Goal: Find contact information: Find contact information

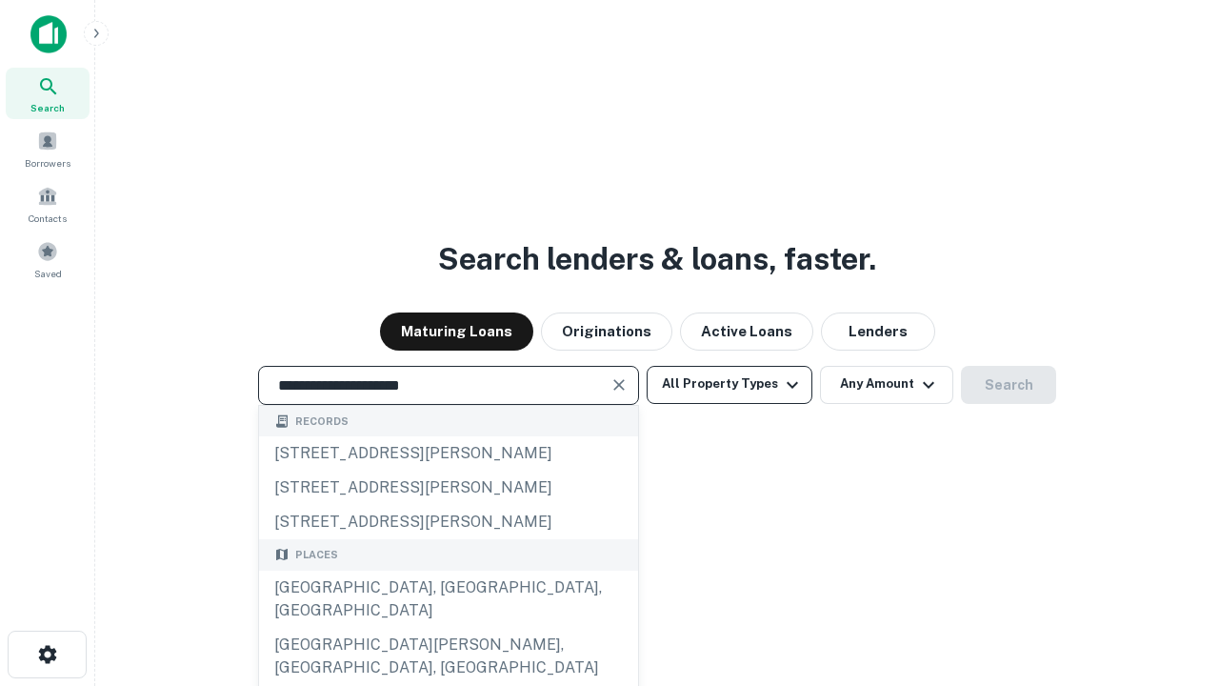
click at [447, 627] on div "Santa Monica, CA, USA" at bounding box center [448, 598] width 379 height 57
type input "**********"
click at [729, 384] on button "All Property Types" at bounding box center [729, 385] width 166 height 38
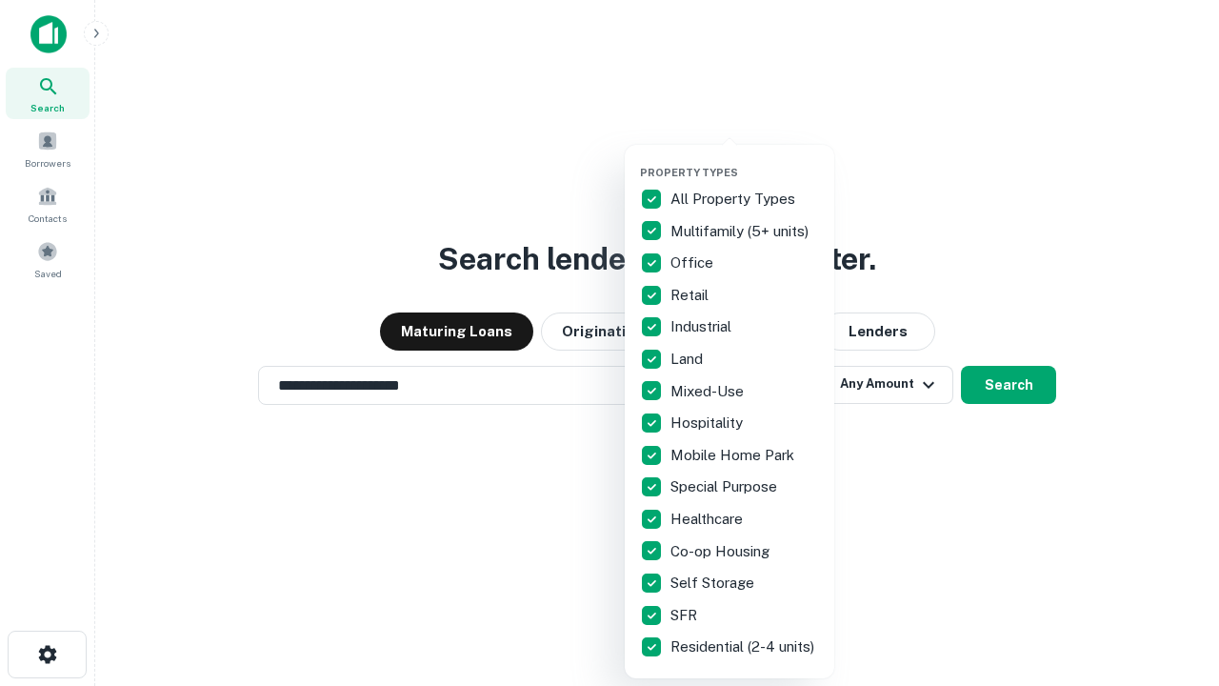
click at [745, 160] on button "button" at bounding box center [744, 160] width 209 height 1
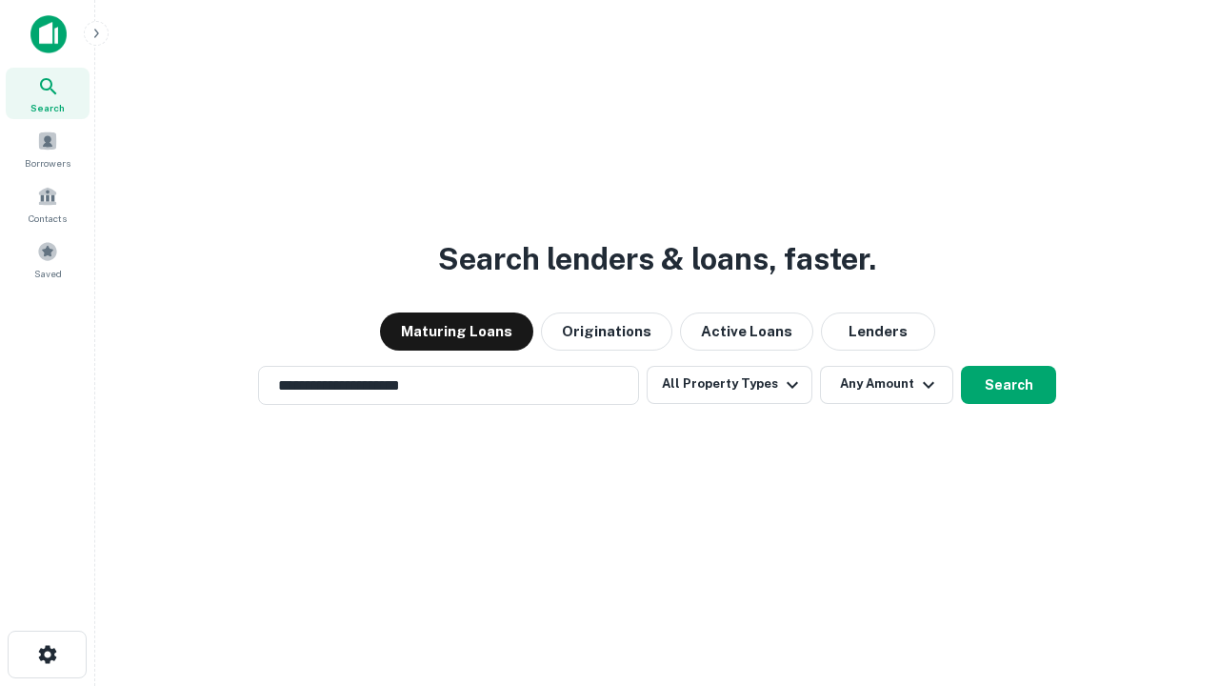
scroll to position [30, 0]
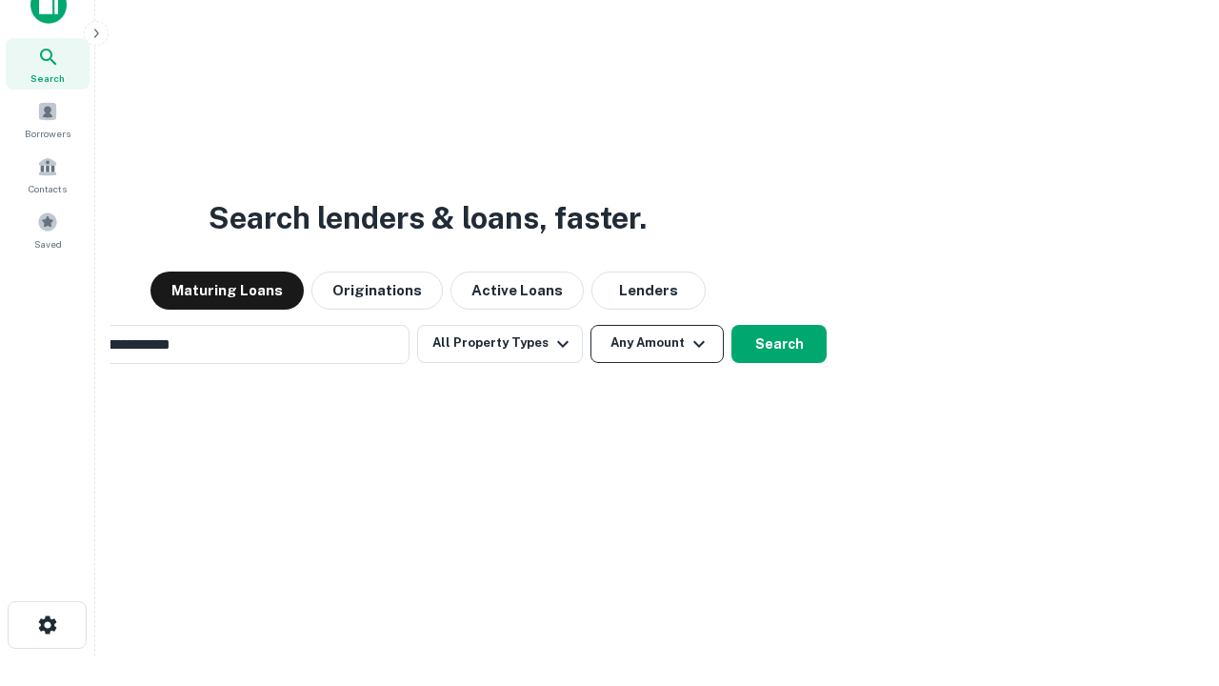
click at [590, 325] on button "Any Amount" at bounding box center [656, 344] width 133 height 38
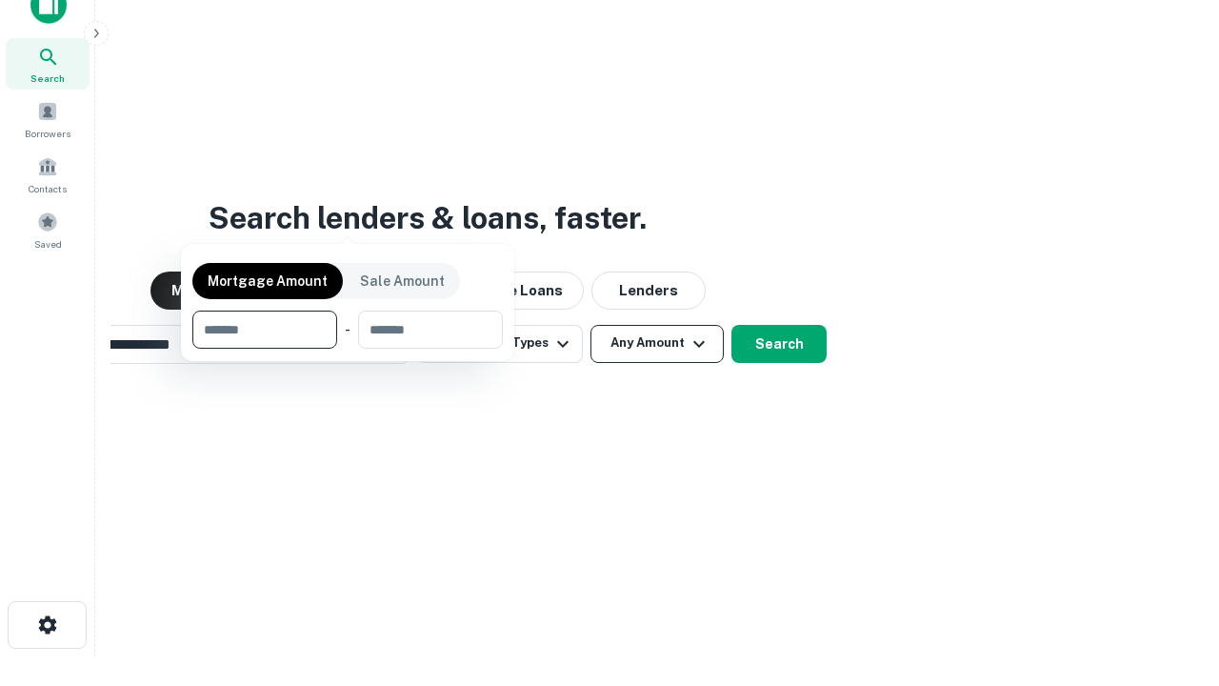
scroll to position [30, 0]
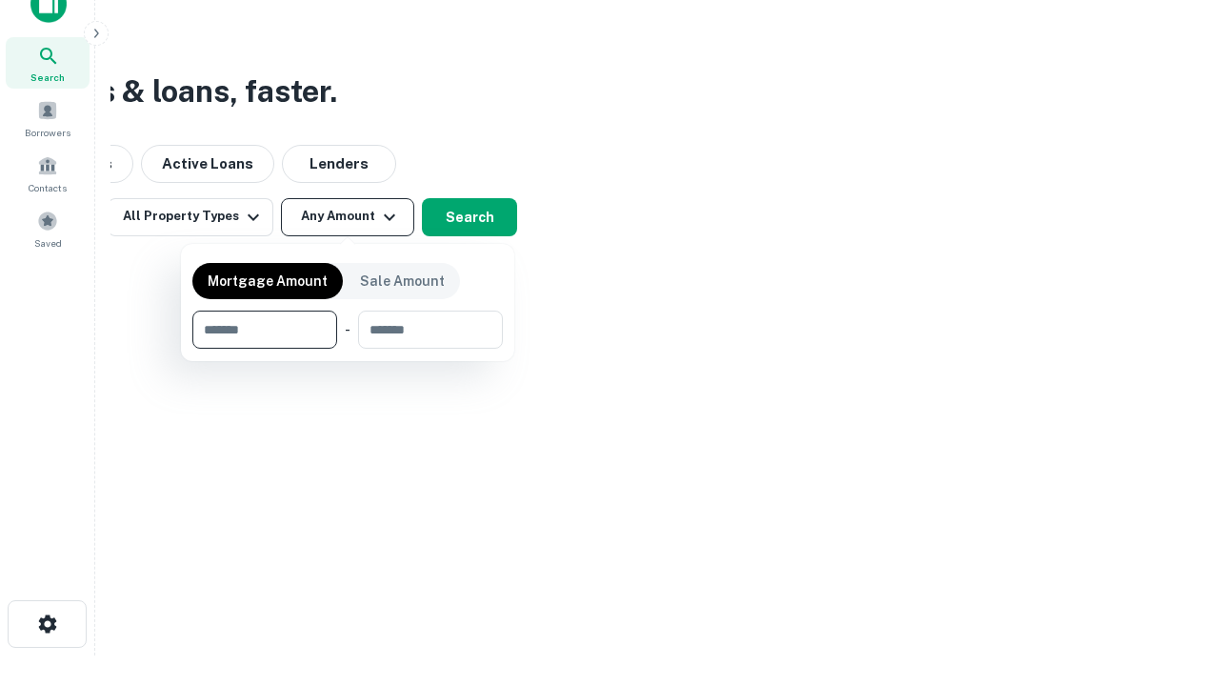
type input "*******"
click at [348, 348] on button "button" at bounding box center [347, 348] width 310 height 1
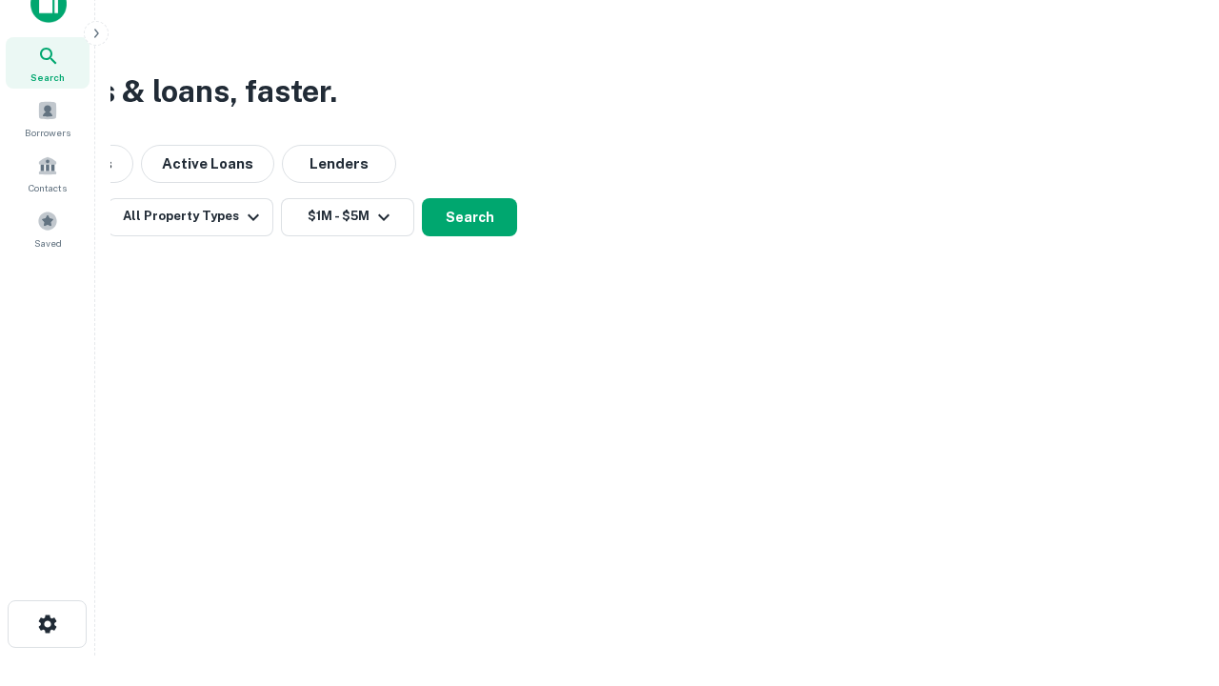
scroll to position [30, 0]
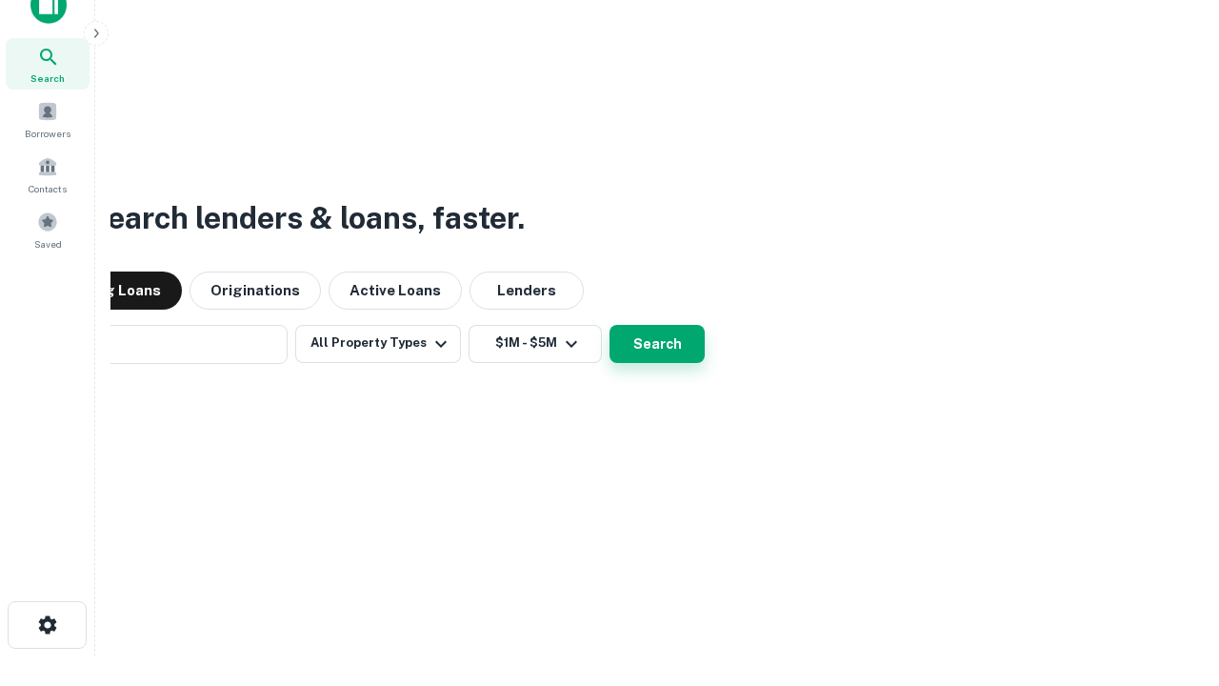
click at [609, 325] on button "Search" at bounding box center [656, 344] width 95 height 38
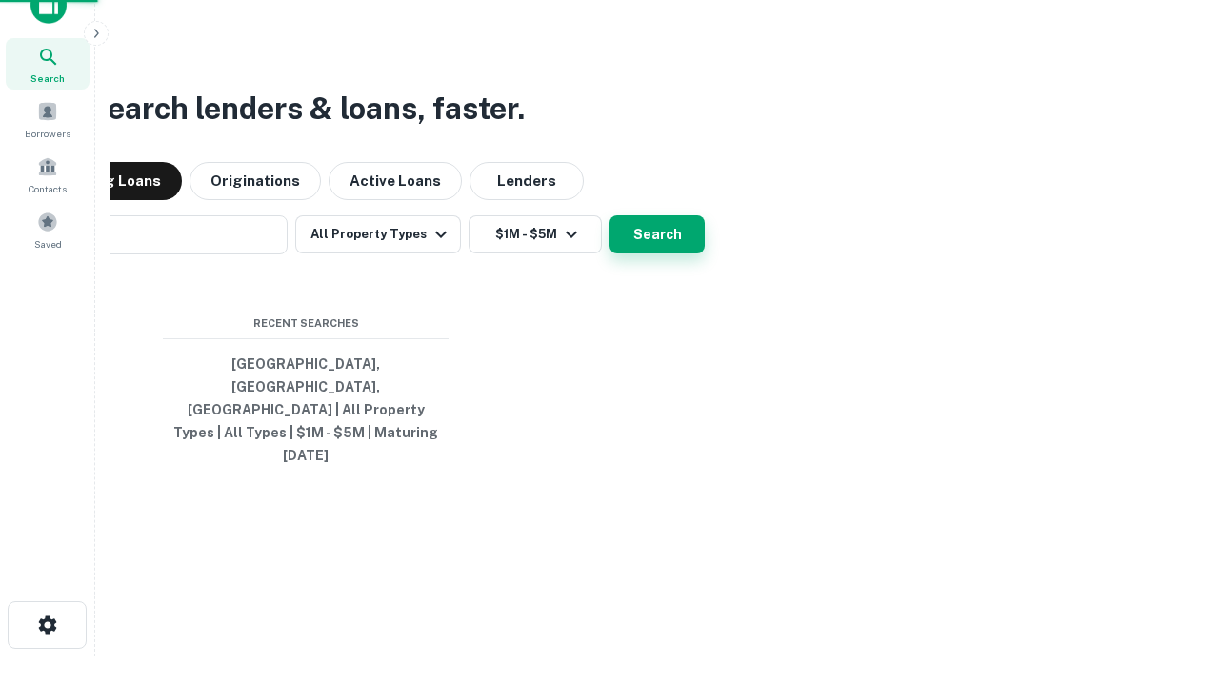
scroll to position [30, 0]
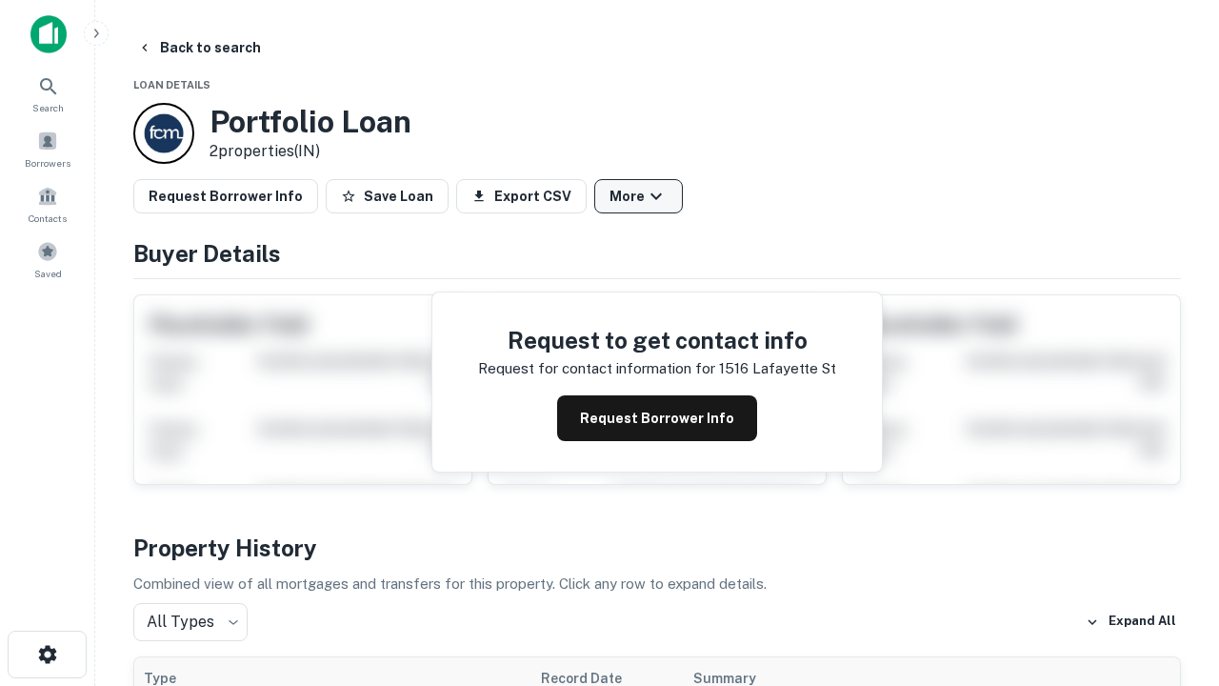
click at [638, 196] on button "More" at bounding box center [638, 196] width 89 height 34
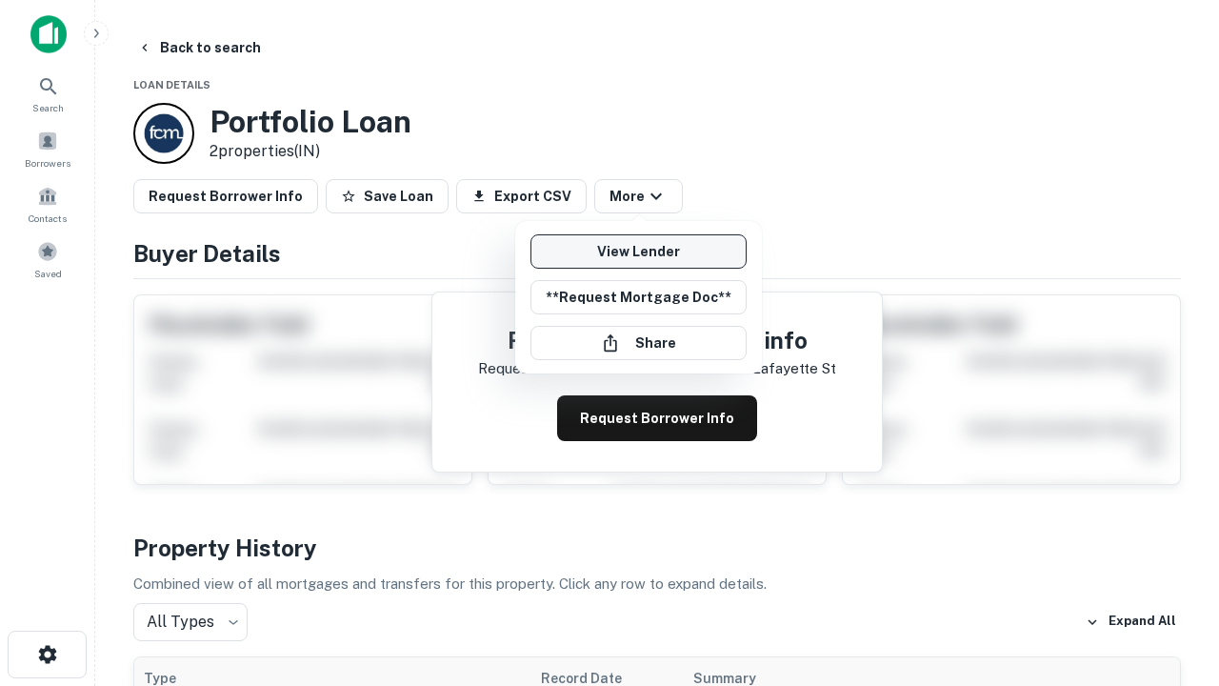
click at [638, 251] on link "View Lender" at bounding box center [638, 251] width 216 height 34
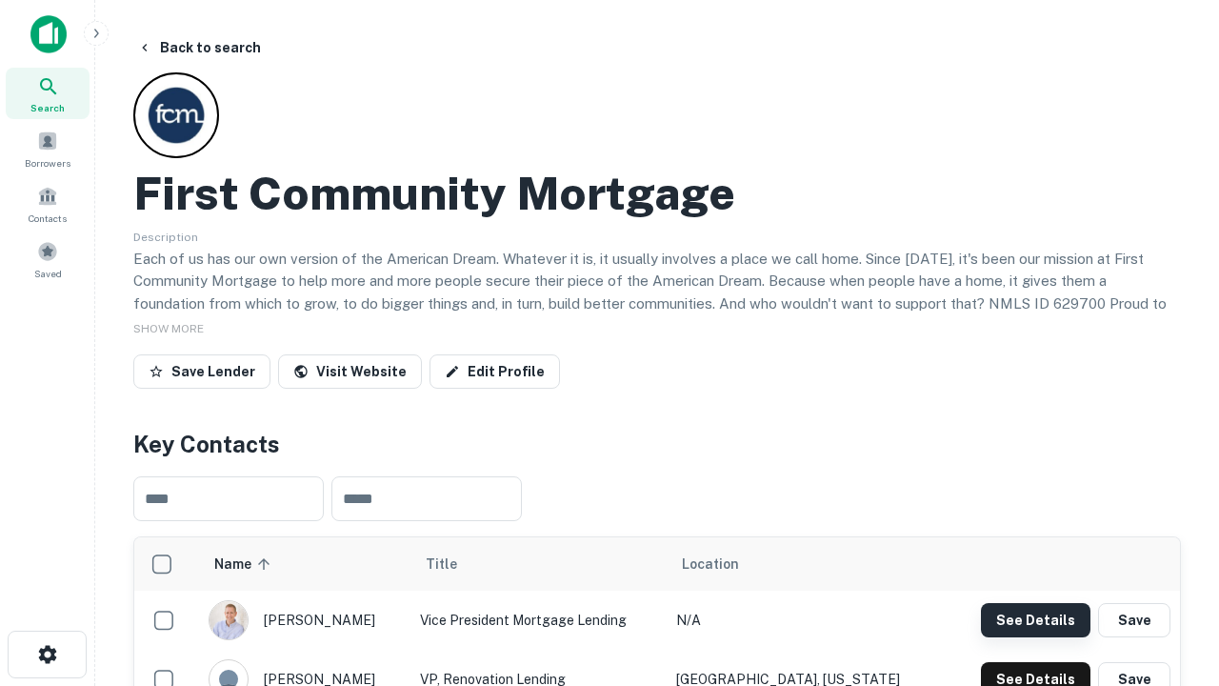
click at [1035, 619] on button "See Details" at bounding box center [1035, 620] width 109 height 34
click at [47, 654] on icon "button" at bounding box center [47, 654] width 23 height 23
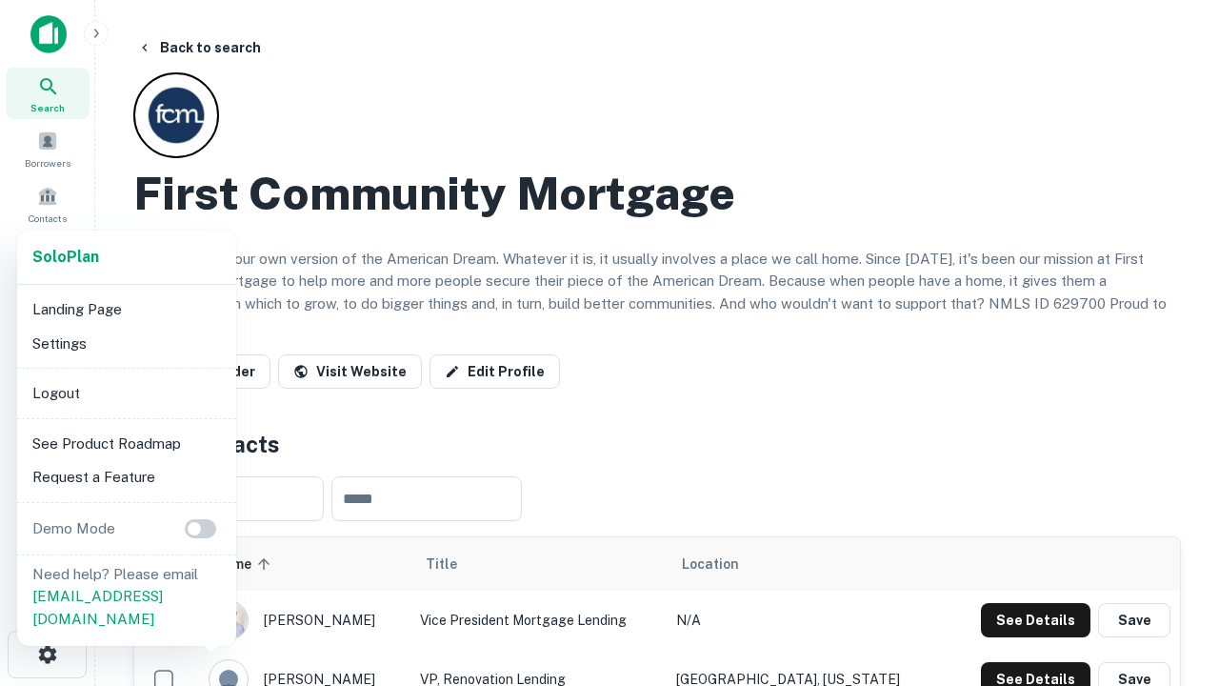
click at [126, 392] on li "Logout" at bounding box center [127, 393] width 204 height 34
